Goal: Book appointment/travel/reservation

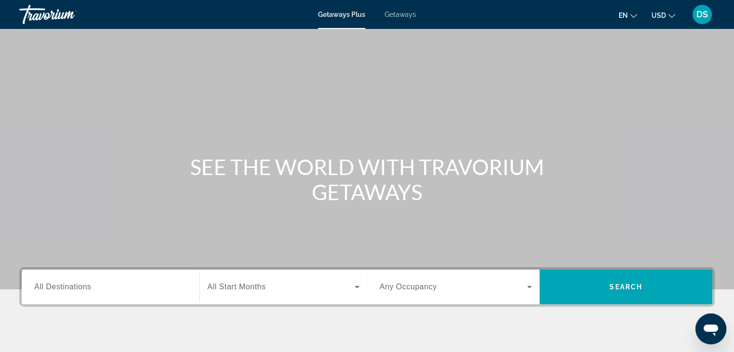
click at [106, 272] on div "Destination All Destinations" at bounding box center [111, 287] width 168 height 35
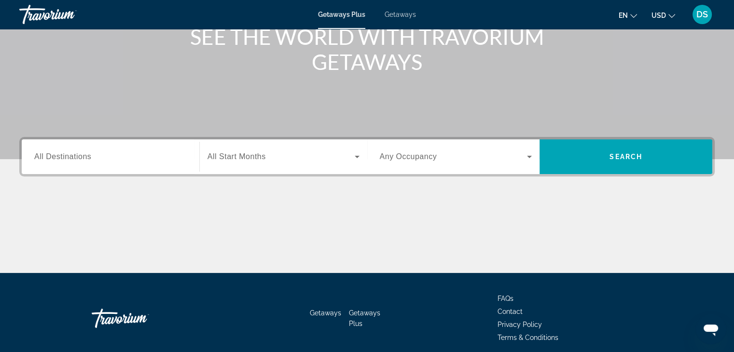
scroll to position [169, 0]
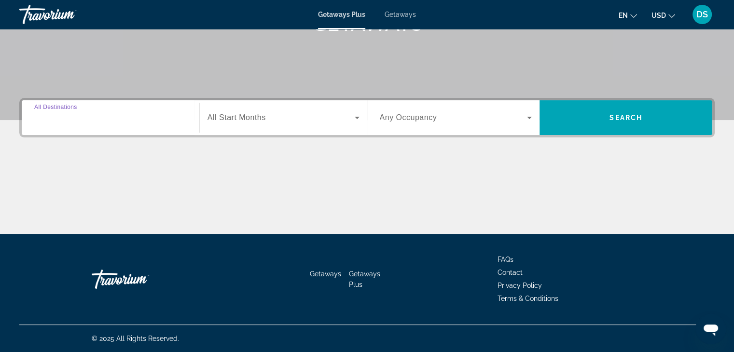
click at [116, 120] on input "Destination All Destinations" at bounding box center [110, 119] width 153 height 12
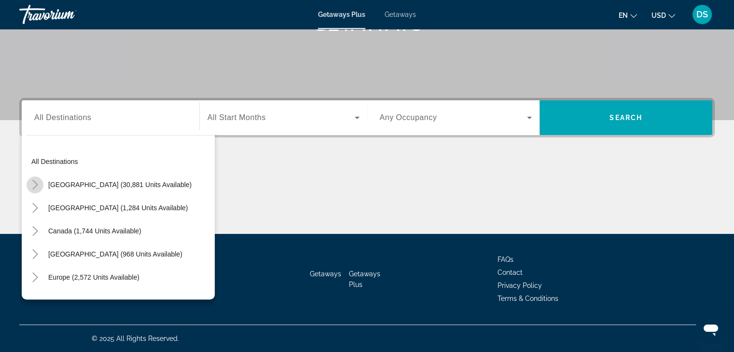
click at [37, 186] on icon "Toggle United States (30,881 units available)" at bounding box center [35, 185] width 10 height 10
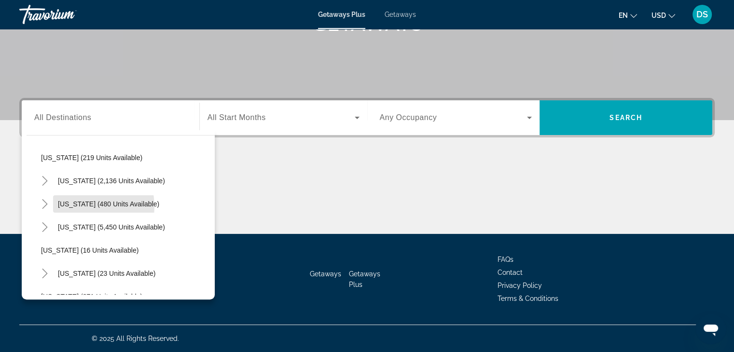
scroll to position [81, 0]
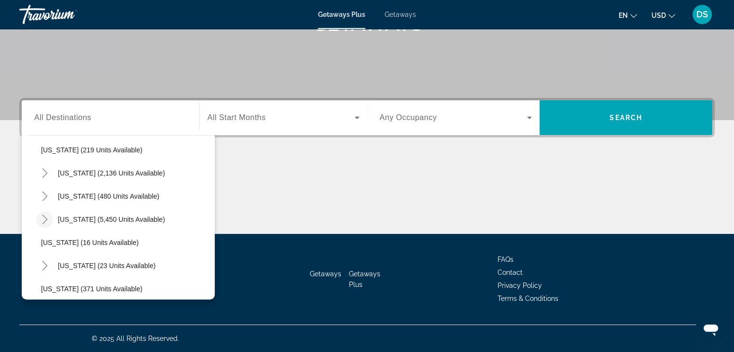
click at [47, 216] on icon "Toggle Florida (5,450 units available)" at bounding box center [45, 220] width 10 height 10
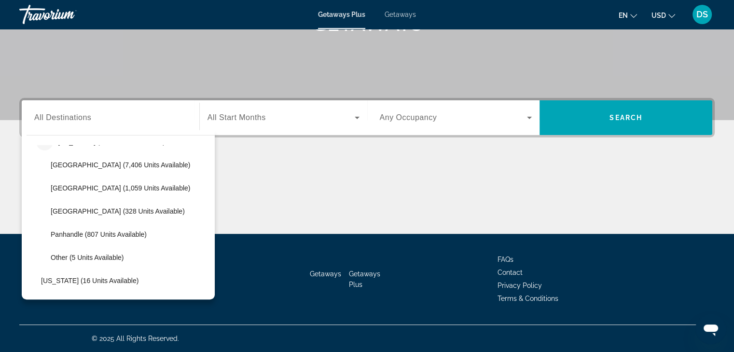
scroll to position [163, 0]
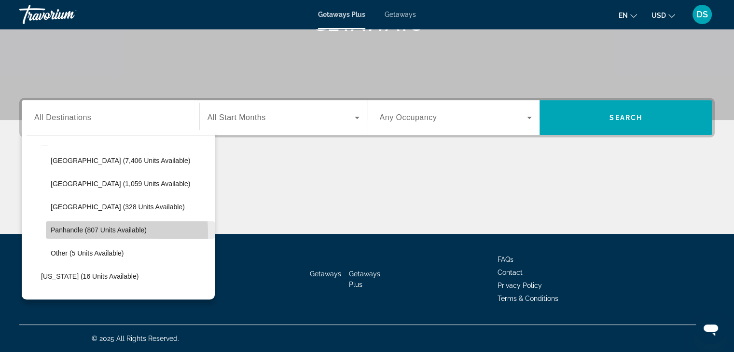
click at [58, 233] on span "Panhandle (807 units available)" at bounding box center [99, 230] width 96 height 8
type input "**********"
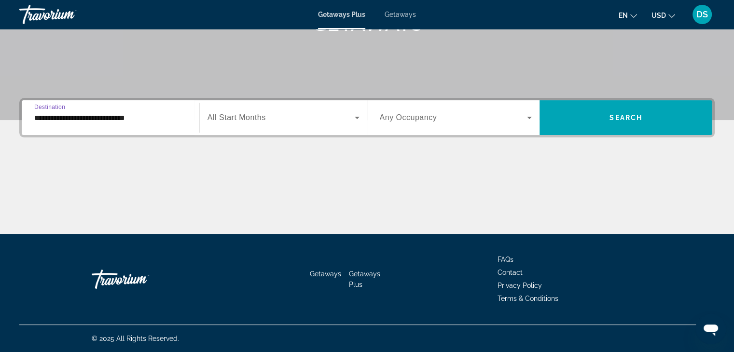
click at [361, 119] on icon "Search widget" at bounding box center [358, 118] width 12 height 12
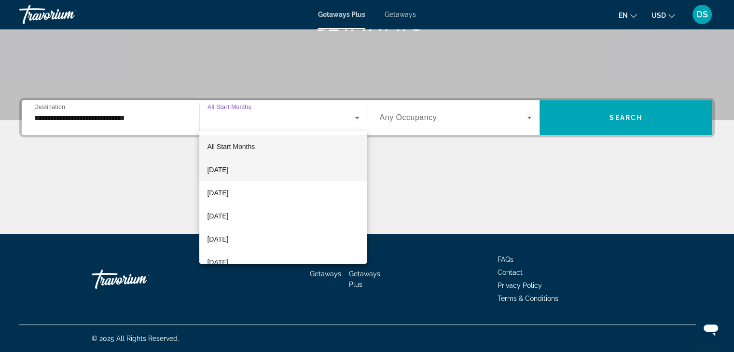
click at [206, 174] on mat-option "[DATE]" at bounding box center [283, 169] width 168 height 23
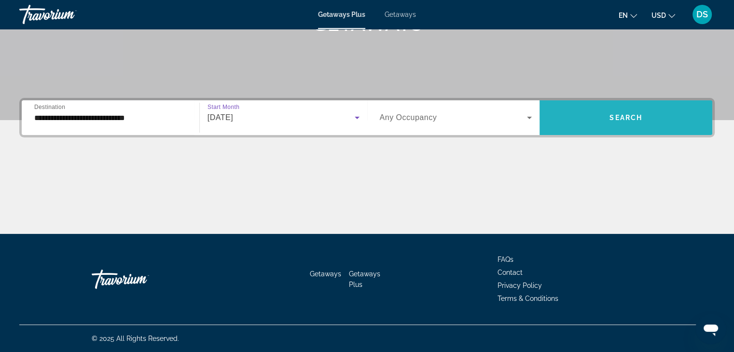
click at [601, 116] on span "Search widget" at bounding box center [626, 117] width 173 height 23
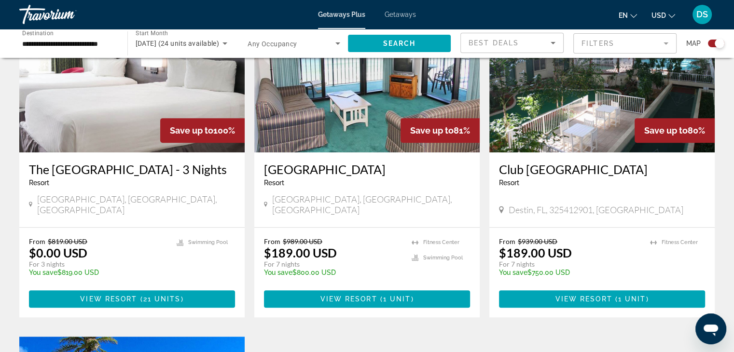
scroll to position [394, 0]
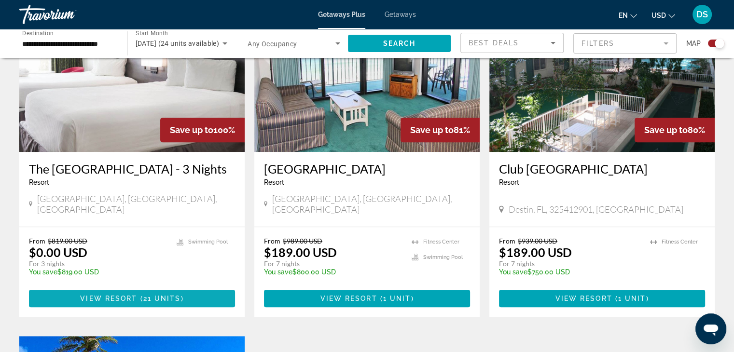
click at [108, 303] on span "View Resort" at bounding box center [108, 299] width 57 height 8
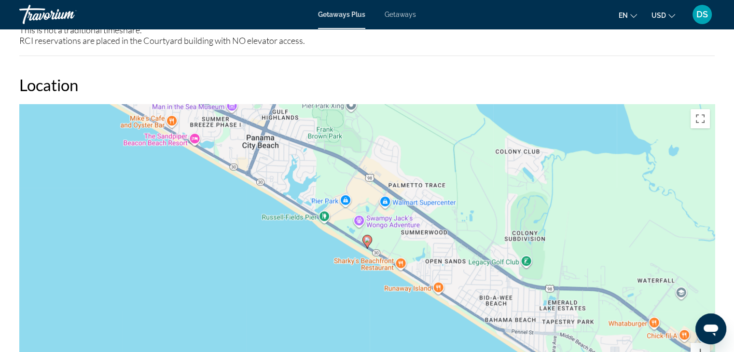
scroll to position [966, 0]
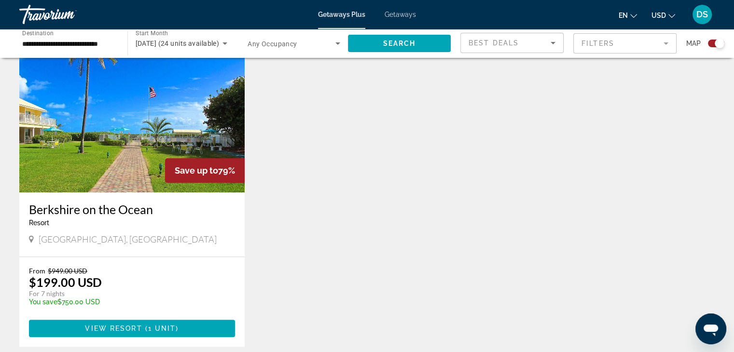
scroll to position [693, 0]
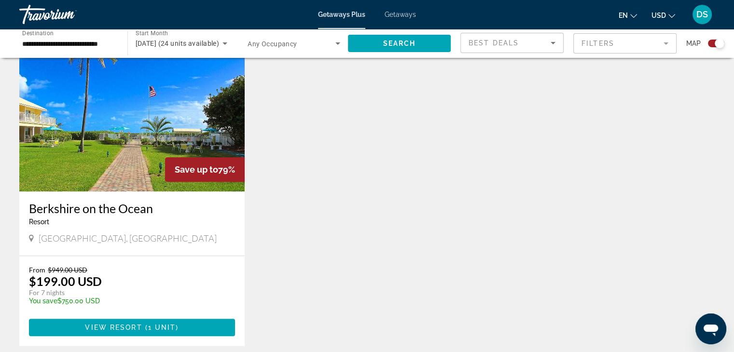
click at [88, 282] on p "$199.00 USD" at bounding box center [65, 281] width 73 height 14
click at [97, 230] on div "Berkshire on the Ocean Resort - This is an adults only resort" at bounding box center [132, 217] width 206 height 32
click at [112, 330] on span "View Resort" at bounding box center [113, 328] width 57 height 8
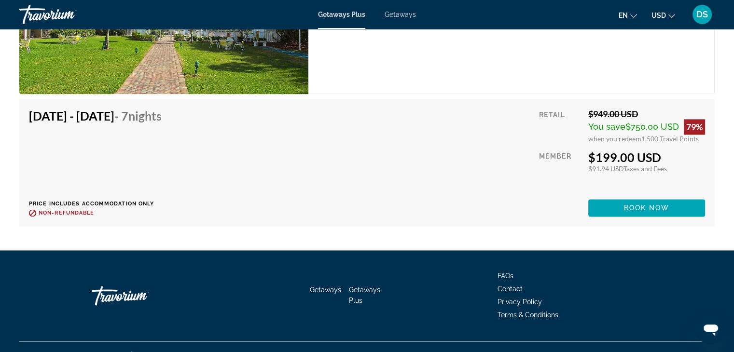
scroll to position [1339, 0]
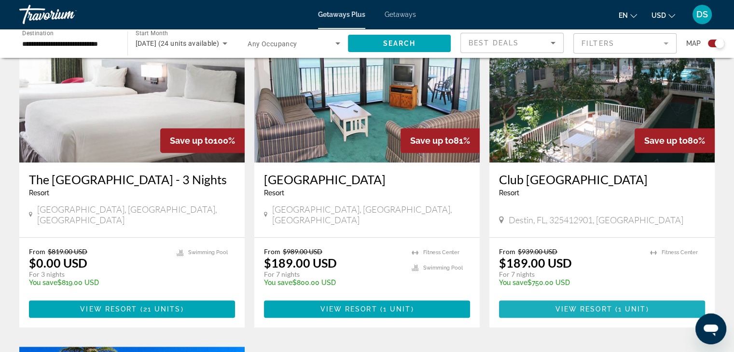
scroll to position [382, 0]
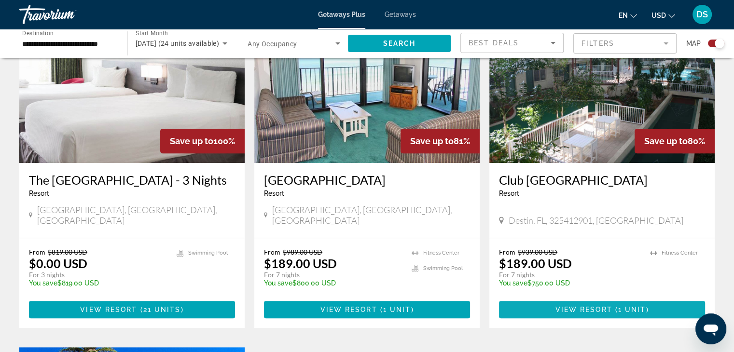
click at [668, 308] on span "Main content" at bounding box center [602, 309] width 206 height 23
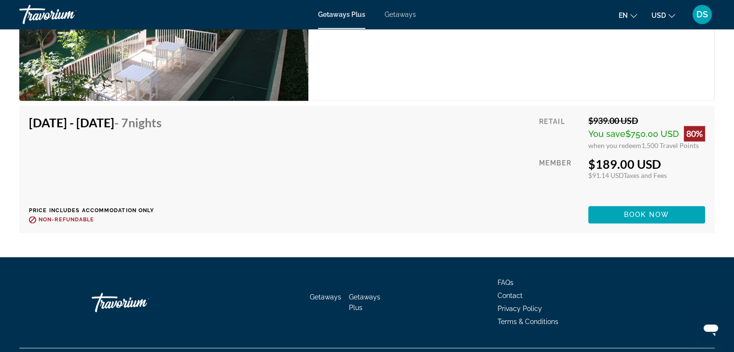
scroll to position [1455, 0]
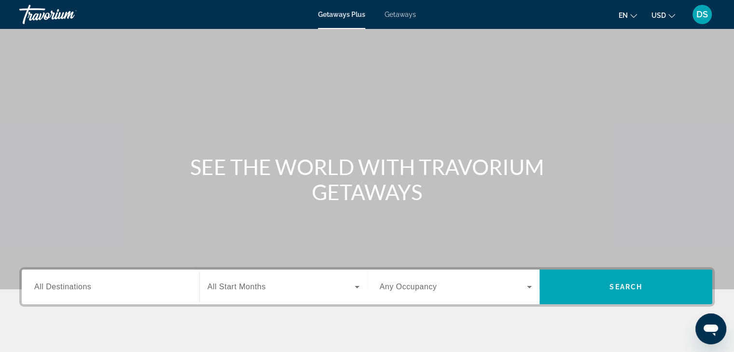
click at [113, 282] on input "Destination All Destinations" at bounding box center [110, 288] width 153 height 12
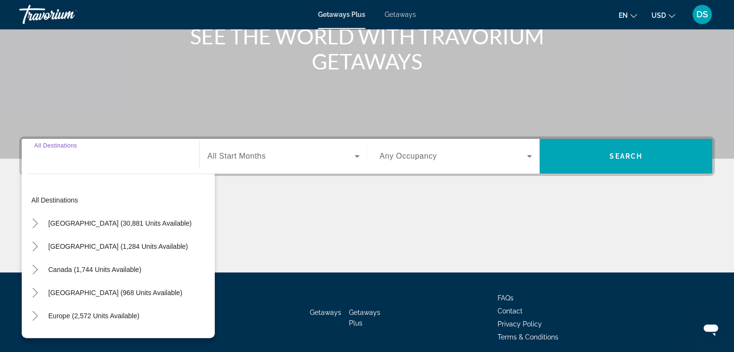
scroll to position [169, 0]
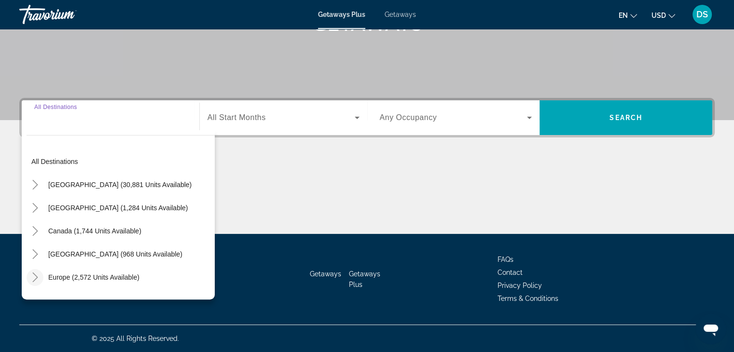
click at [39, 279] on icon "Toggle Europe (2,572 units available)" at bounding box center [35, 278] width 10 height 10
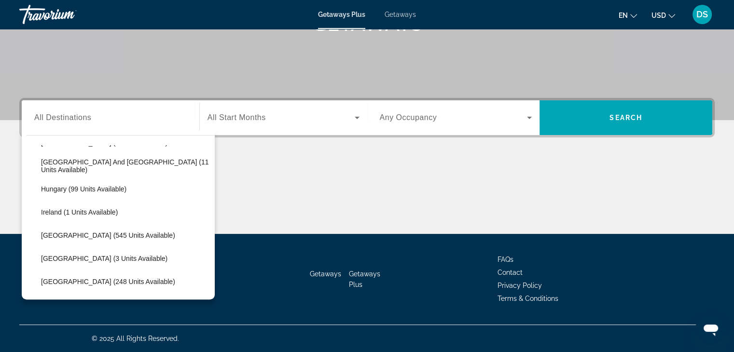
scroll to position [297, 0]
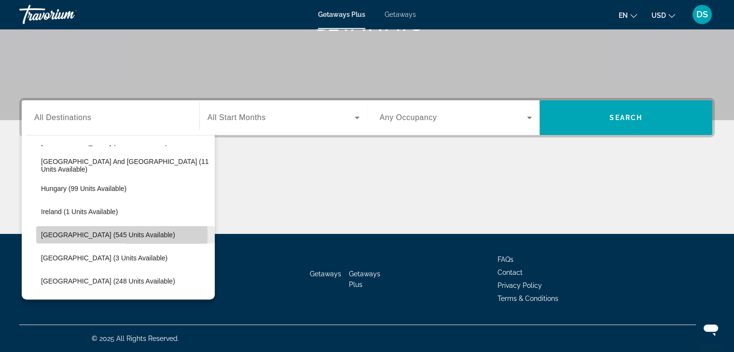
click at [43, 235] on span "[GEOGRAPHIC_DATA] (545 units available)" at bounding box center [108, 235] width 134 height 8
type input "**********"
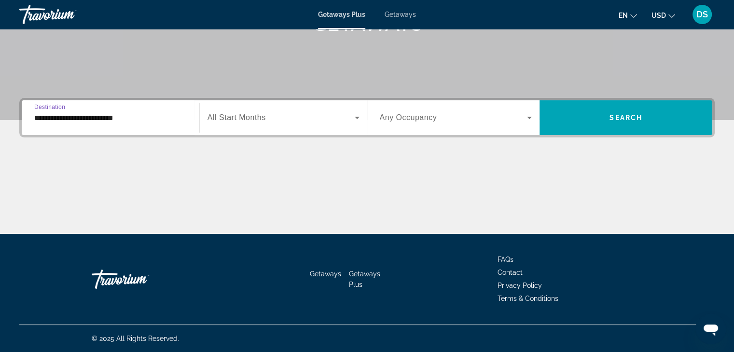
click at [284, 114] on span "Search widget" at bounding box center [281, 118] width 147 height 12
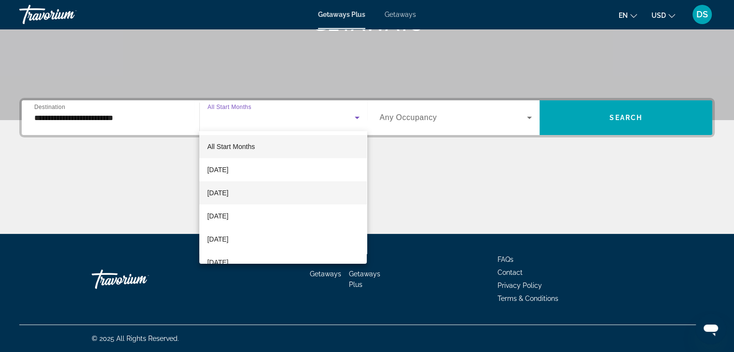
click at [221, 187] on span "[DATE]" at bounding box center [217, 193] width 21 height 12
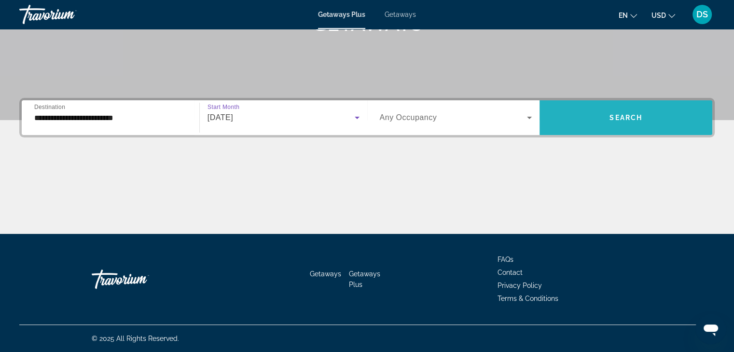
click at [598, 113] on span "Search widget" at bounding box center [626, 117] width 173 height 23
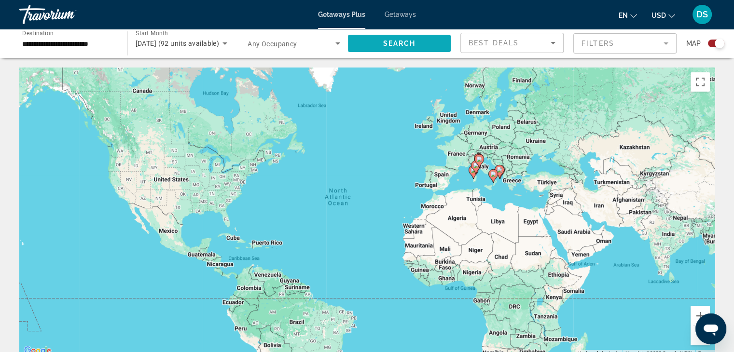
click at [408, 45] on span "Search" at bounding box center [399, 44] width 33 height 8
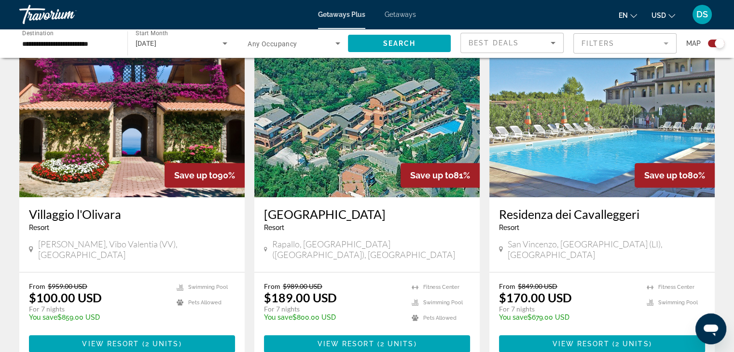
scroll to position [342, 0]
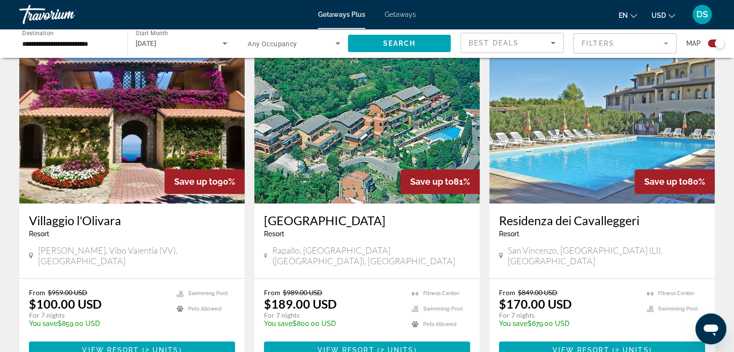
click at [673, 314] on ul "Fitness Center Swimming Pool" at bounding box center [676, 312] width 58 height 46
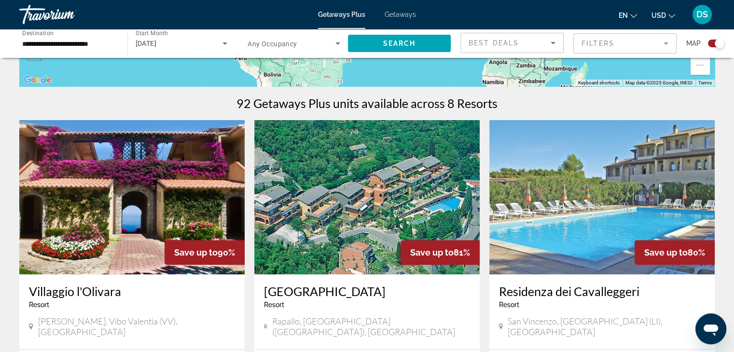
scroll to position [0, 0]
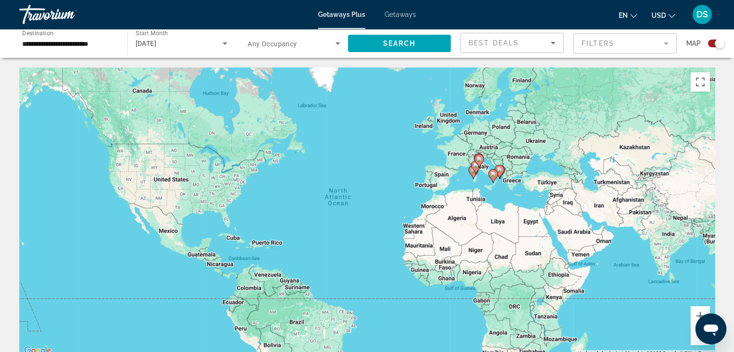
click at [189, 48] on div "[DATE]" at bounding box center [179, 44] width 87 height 12
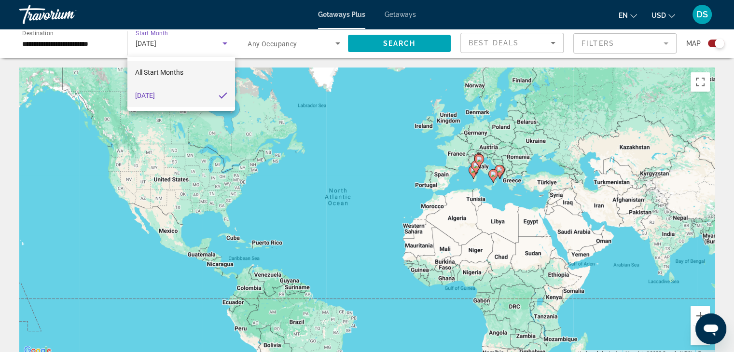
click at [178, 78] on span "All Start Months" at bounding box center [159, 73] width 48 height 12
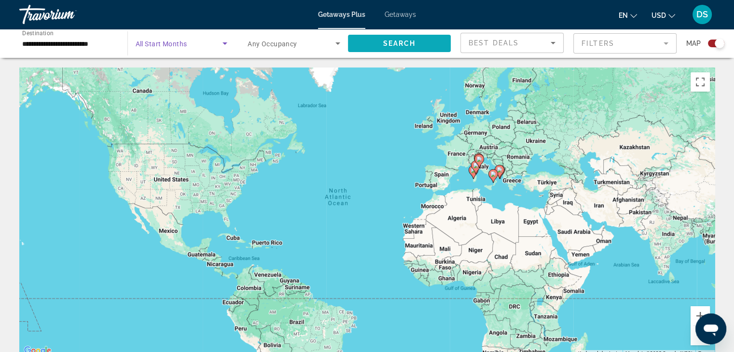
click at [405, 44] on span "Search" at bounding box center [399, 44] width 33 height 8
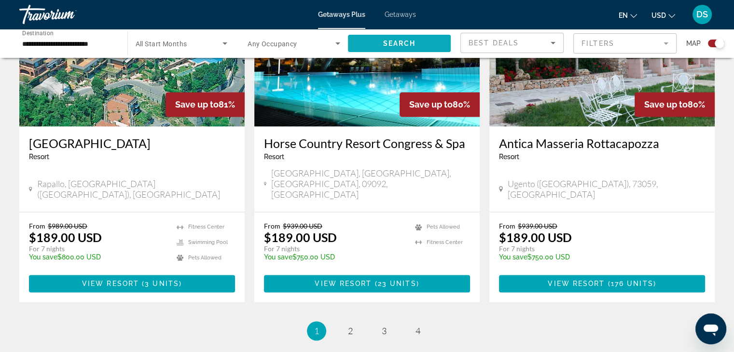
scroll to position [1476, 0]
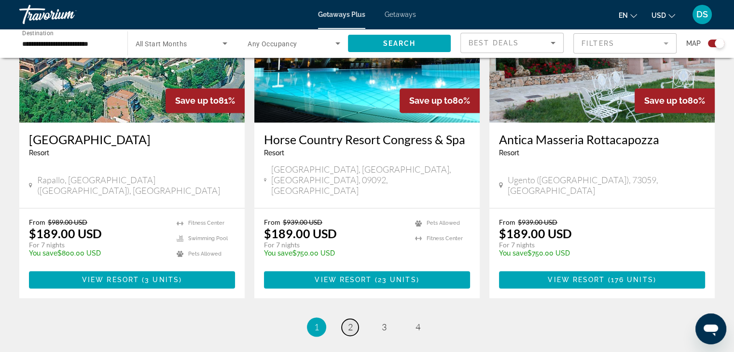
click at [350, 322] on span "2" at bounding box center [350, 327] width 5 height 11
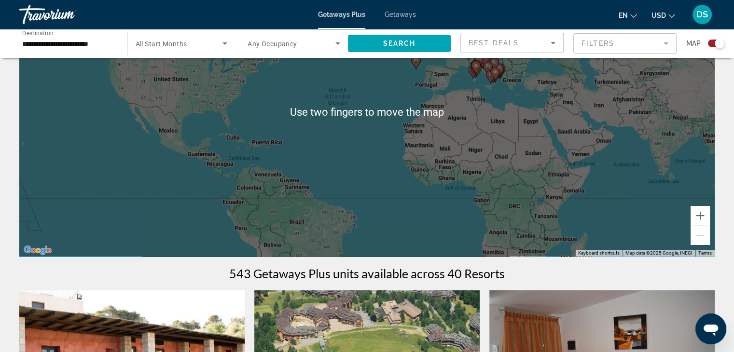
scroll to position [107, 0]
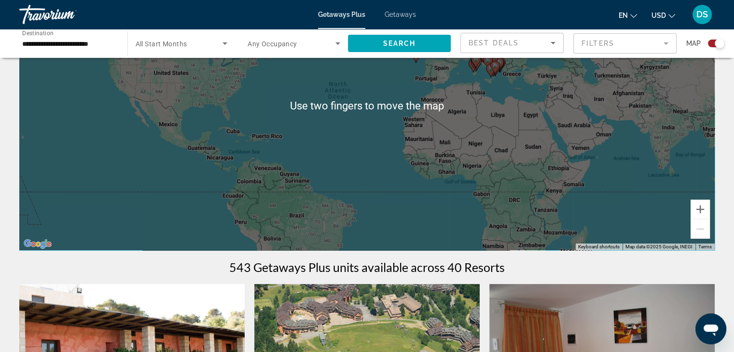
click at [310, 52] on div "Search widget" at bounding box center [294, 43] width 93 height 27
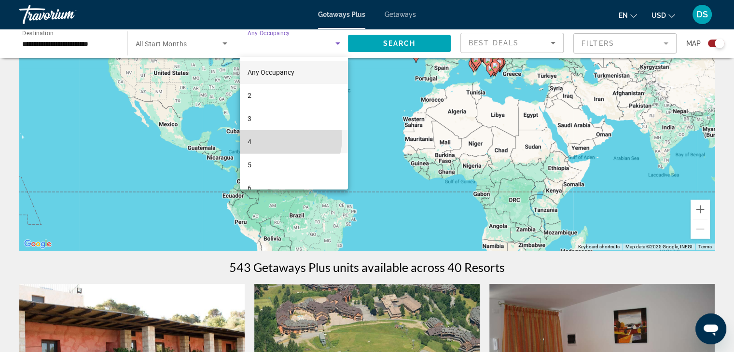
click at [277, 138] on mat-option "4" at bounding box center [294, 141] width 108 height 23
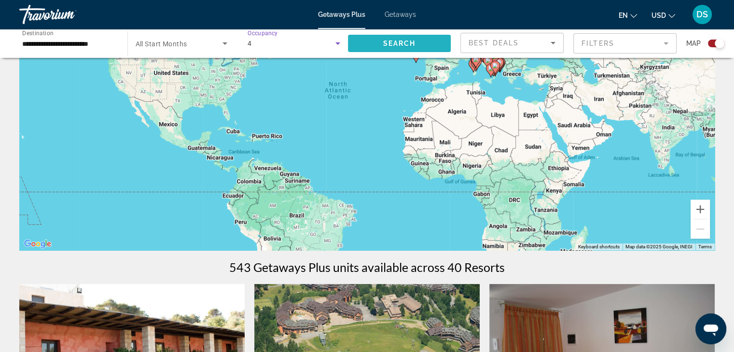
click at [415, 36] on span "Search widget" at bounding box center [399, 43] width 103 height 23
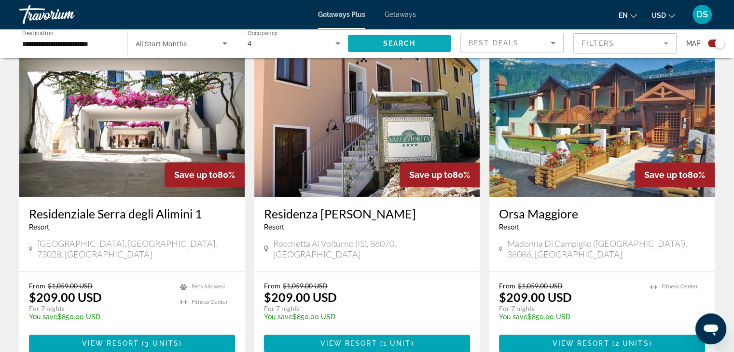
scroll to position [1048, 0]
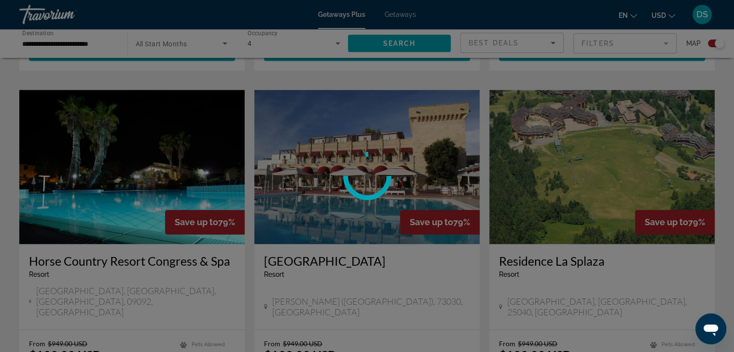
scroll to position [1329, 0]
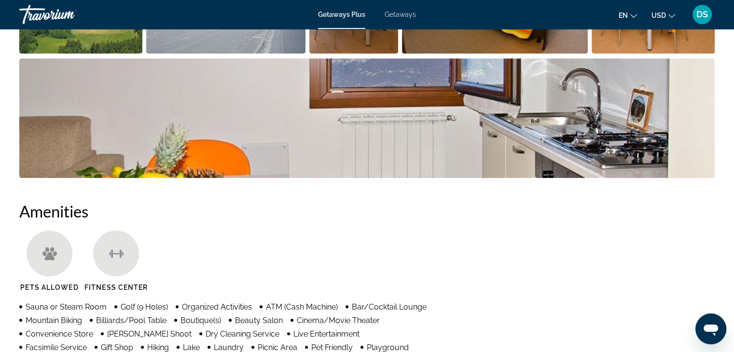
scroll to position [587, 0]
